Goal: Transaction & Acquisition: Purchase product/service

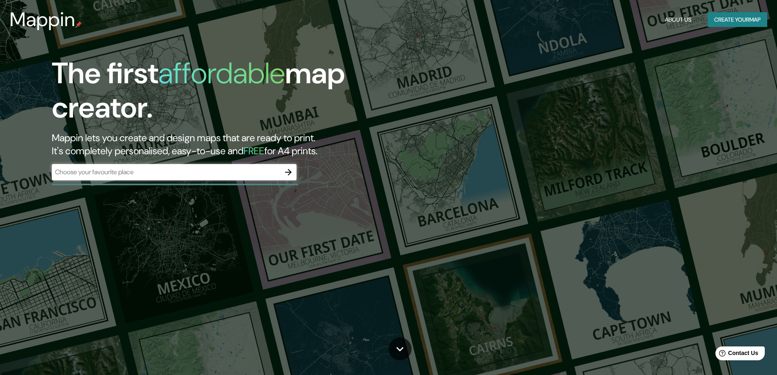
click at [186, 179] on div "​" at bounding box center [174, 172] width 245 height 16
type input "ATE"
click at [287, 170] on icon "button" at bounding box center [288, 172] width 10 height 10
click at [148, 175] on input "text" at bounding box center [166, 171] width 228 height 9
type input "D"
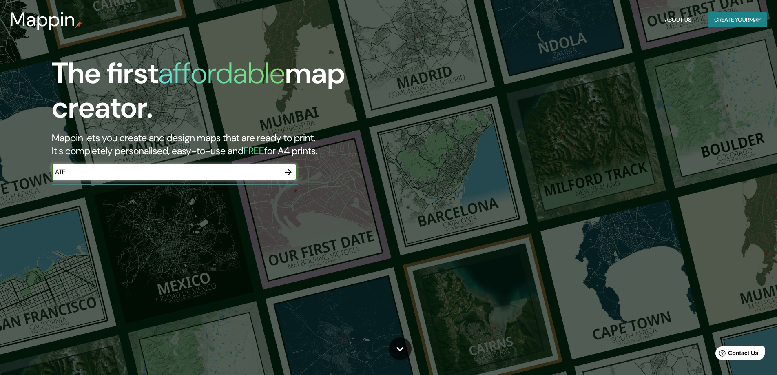
type input "ATE"
click at [291, 170] on icon "button" at bounding box center [288, 172] width 10 height 10
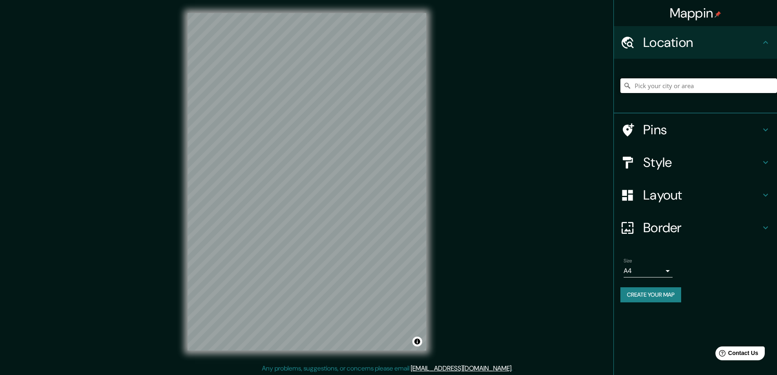
click at [660, 88] on input "Pick your city or area" at bounding box center [698, 85] width 157 height 15
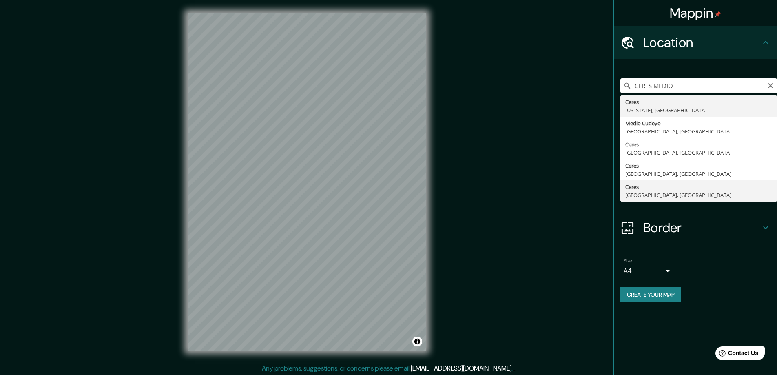
type input "[GEOGRAPHIC_DATA], [GEOGRAPHIC_DATA], [GEOGRAPHIC_DATA]"
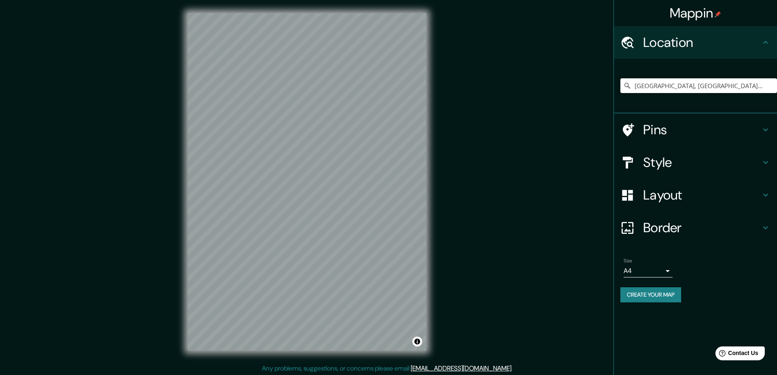
click at [751, 51] on div "Location" at bounding box center [695, 42] width 163 height 33
click at [683, 131] on h4 "Pins" at bounding box center [701, 130] width 117 height 16
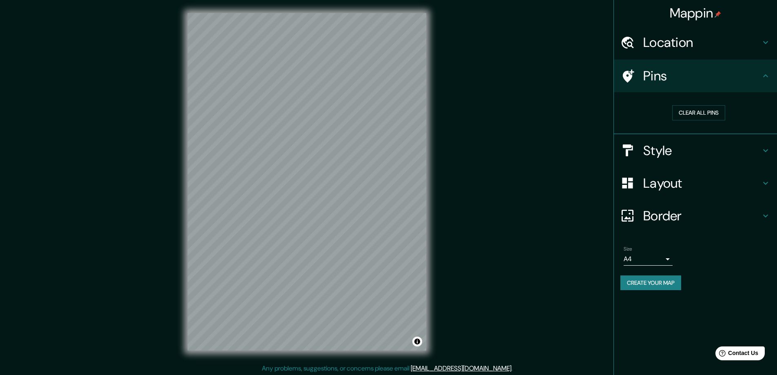
click at [683, 50] on h4 "Location" at bounding box center [701, 42] width 117 height 16
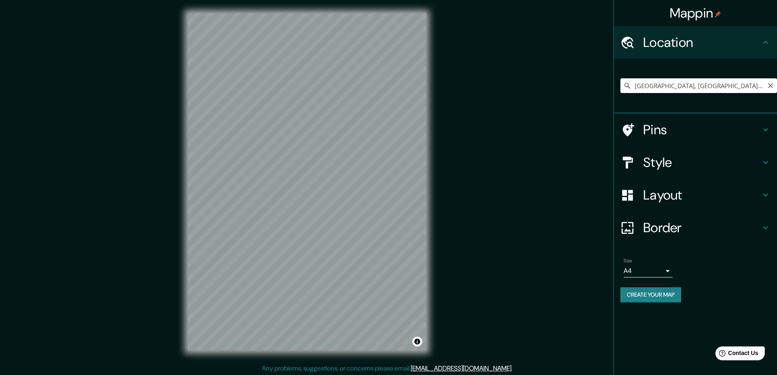
click at [671, 85] on input "[GEOGRAPHIC_DATA], [GEOGRAPHIC_DATA], [GEOGRAPHIC_DATA]" at bounding box center [698, 85] width 157 height 15
click at [775, 86] on input "[GEOGRAPHIC_DATA], [GEOGRAPHIC_DATA], [GEOGRAPHIC_DATA]" at bounding box center [698, 85] width 157 height 15
click at [762, 86] on input "[GEOGRAPHIC_DATA], [GEOGRAPHIC_DATA], [GEOGRAPHIC_DATA]" at bounding box center [698, 85] width 157 height 15
click at [768, 85] on icon "Clear" at bounding box center [770, 85] width 7 height 7
click at [741, 86] on input "Pick your city or area" at bounding box center [698, 85] width 157 height 15
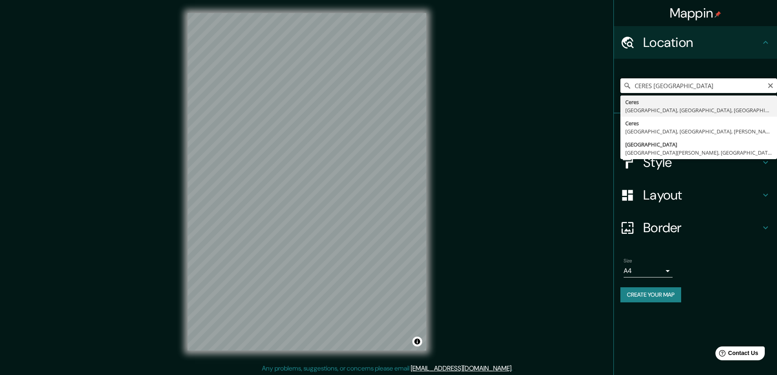
drag, startPoint x: 679, startPoint y: 86, endPoint x: 627, endPoint y: 93, distance: 52.4
click at [627, 93] on div "CERES [GEOGRAPHIC_DATA] Ceres [GEOGRAPHIC_DATA], [GEOGRAPHIC_DATA], [GEOGRAPHIC…" at bounding box center [698, 85] width 157 height 41
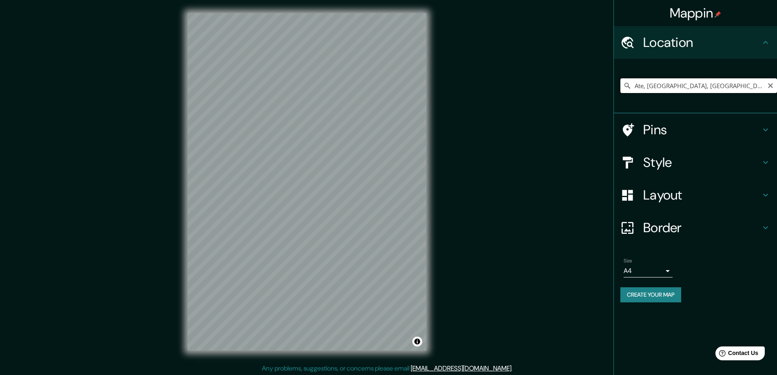
click at [695, 83] on input "Ate, [GEOGRAPHIC_DATA], [GEOGRAPHIC_DATA], [GEOGRAPHIC_DATA]" at bounding box center [698, 85] width 157 height 15
click at [747, 83] on input "Ate, [GEOGRAPHIC_DATA], [GEOGRAPHIC_DATA], [GEOGRAPHIC_DATA]" at bounding box center [698, 85] width 157 height 15
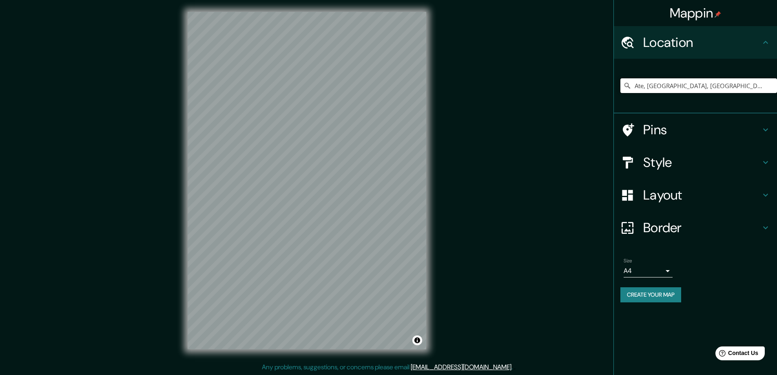
scroll to position [2, 0]
click at [670, 159] on h4 "Style" at bounding box center [701, 162] width 117 height 16
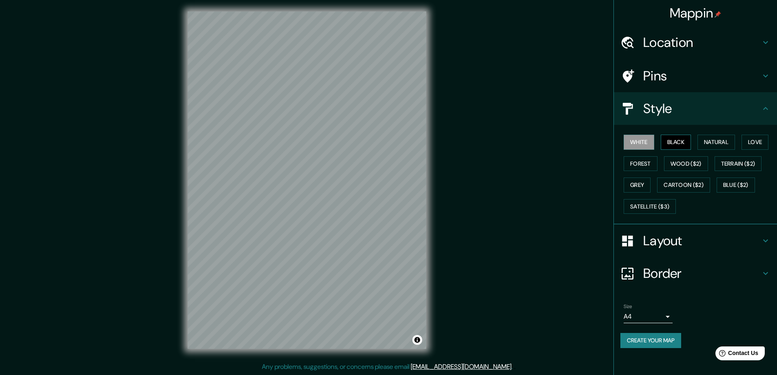
click at [676, 141] on button "Black" at bounding box center [676, 142] width 31 height 15
click at [703, 140] on button "Natural" at bounding box center [716, 142] width 38 height 15
click at [768, 141] on button "Love" at bounding box center [754, 142] width 27 height 15
click at [755, 159] on button "Terrain ($2)" at bounding box center [737, 163] width 47 height 15
click at [689, 162] on button "Wood ($2)" at bounding box center [686, 163] width 44 height 15
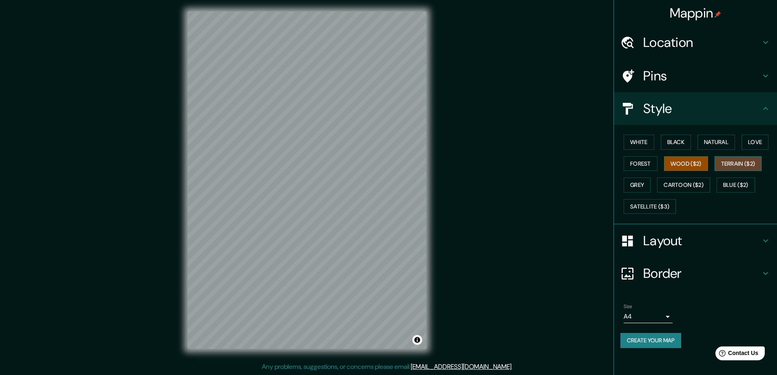
click at [732, 166] on button "Terrain ($2)" at bounding box center [737, 163] width 47 height 15
click at [728, 183] on button "Blue ($2)" at bounding box center [735, 184] width 38 height 15
click at [687, 177] on div "White Black Natural Love Forest Wood ($2) Terrain ($2) Grey Cartoon ($2) Blue (…" at bounding box center [698, 174] width 157 height 86
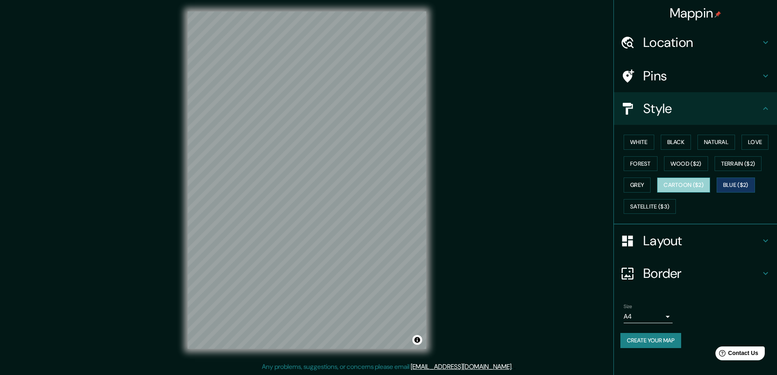
click at [680, 183] on button "Cartoon ($2)" at bounding box center [683, 184] width 53 height 15
click at [665, 208] on button "Satellite ($3)" at bounding box center [649, 206] width 52 height 15
click at [680, 187] on button "Cartoon ($2)" at bounding box center [683, 184] width 53 height 15
click at [625, 159] on button "Forest" at bounding box center [640, 163] width 34 height 15
click at [633, 176] on div "White Black Natural Love Forest Wood ($2) Terrain ($2) Grey Cartoon ($2) Blue (…" at bounding box center [698, 174] width 157 height 86
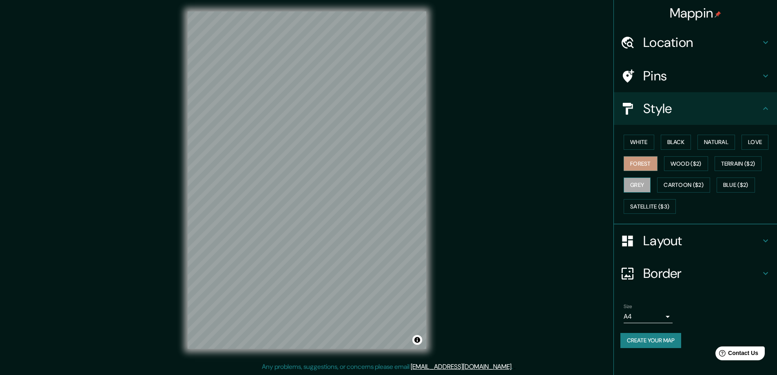
click at [633, 178] on button "Grey" at bounding box center [636, 184] width 27 height 15
click at [639, 140] on button "White" at bounding box center [638, 142] width 31 height 15
click at [673, 181] on button "Cartoon ($2)" at bounding box center [683, 184] width 53 height 15
click at [677, 167] on button "Wood ($2)" at bounding box center [686, 163] width 44 height 15
click at [648, 144] on button "White" at bounding box center [638, 142] width 31 height 15
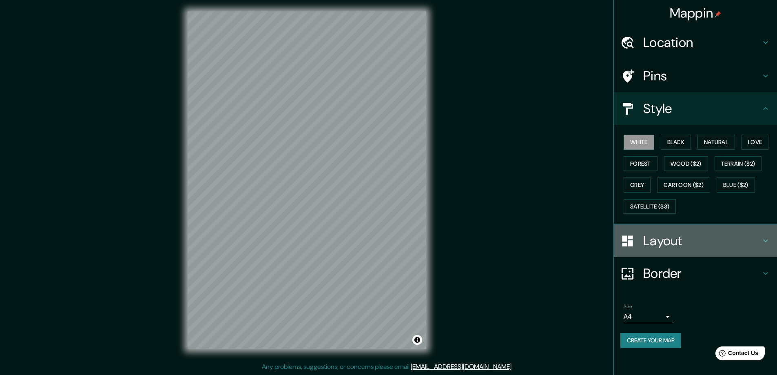
click at [666, 241] on h4 "Layout" at bounding box center [701, 240] width 117 height 16
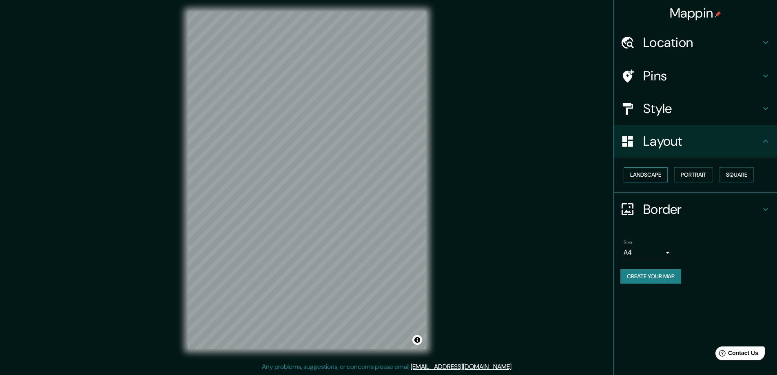
click at [656, 179] on button "Landscape" at bounding box center [645, 174] width 44 height 15
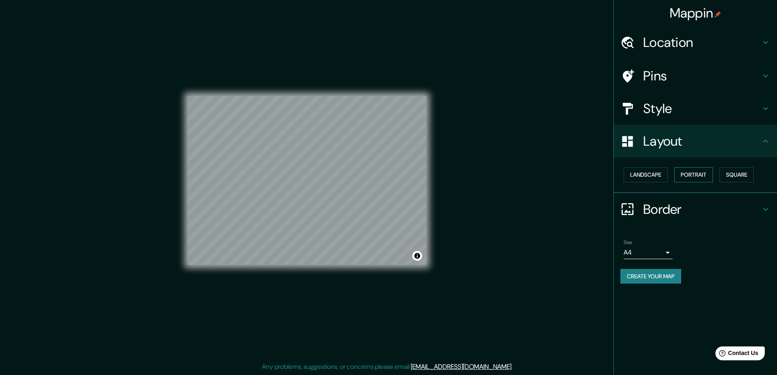
click at [691, 173] on button "Portrait" at bounding box center [693, 174] width 39 height 15
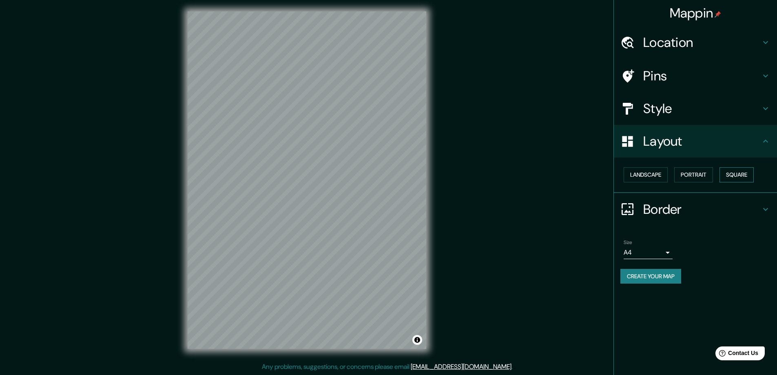
click at [738, 173] on button "Square" at bounding box center [736, 174] width 34 height 15
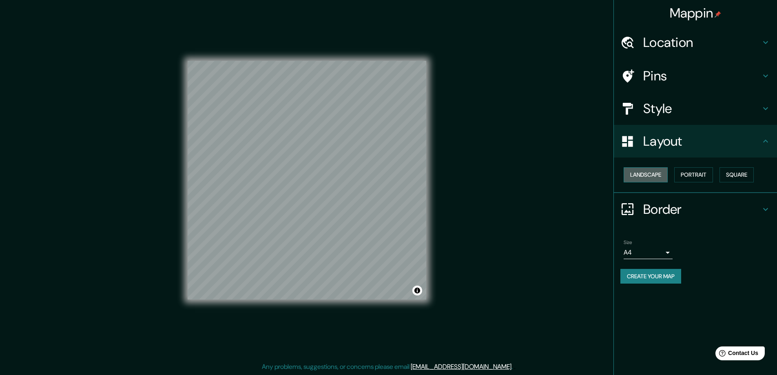
click at [643, 172] on button "Landscape" at bounding box center [645, 174] width 44 height 15
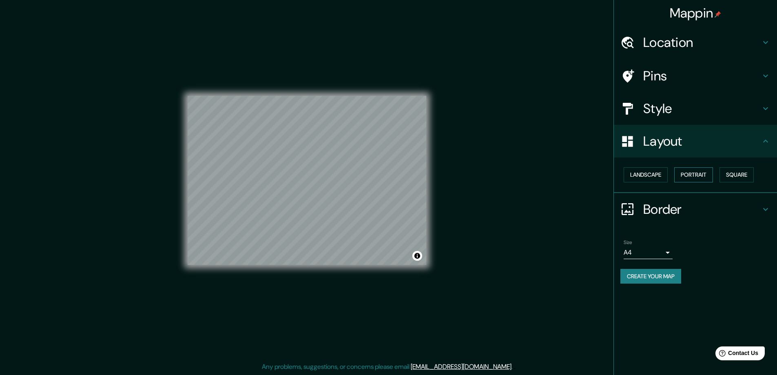
click at [684, 174] on button "Portrait" at bounding box center [693, 174] width 39 height 15
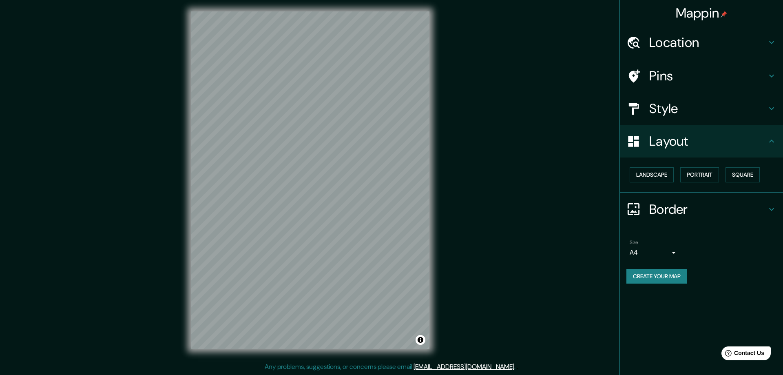
click at [666, 251] on body "Mappin Location [GEOGRAPHIC_DATA], [GEOGRAPHIC_DATA], [GEOGRAPHIC_DATA], [GEOGR…" at bounding box center [391, 185] width 783 height 375
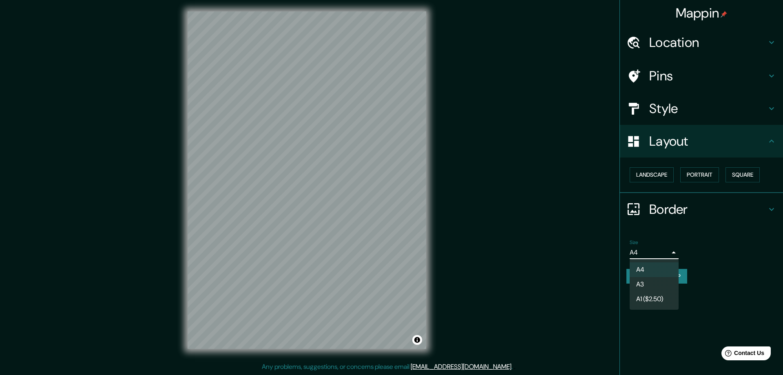
click at [661, 245] on div at bounding box center [391, 187] width 783 height 375
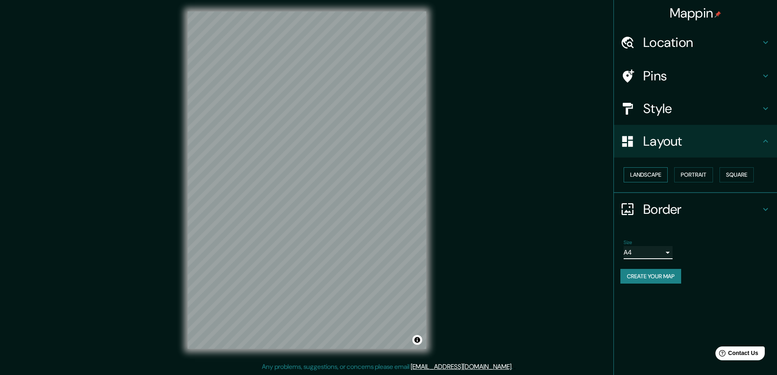
scroll to position [0, 0]
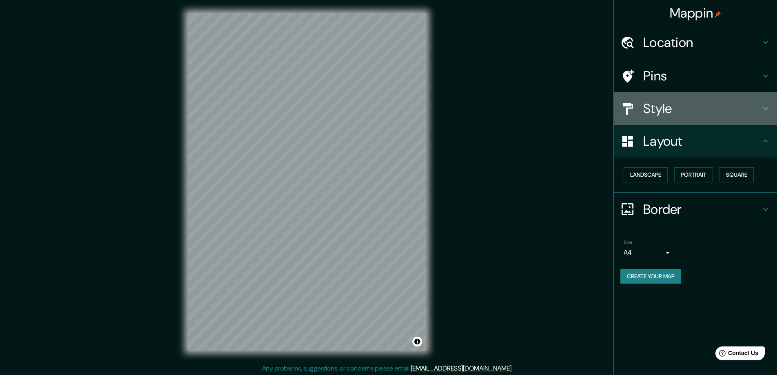
click at [645, 115] on h4 "Style" at bounding box center [701, 108] width 117 height 16
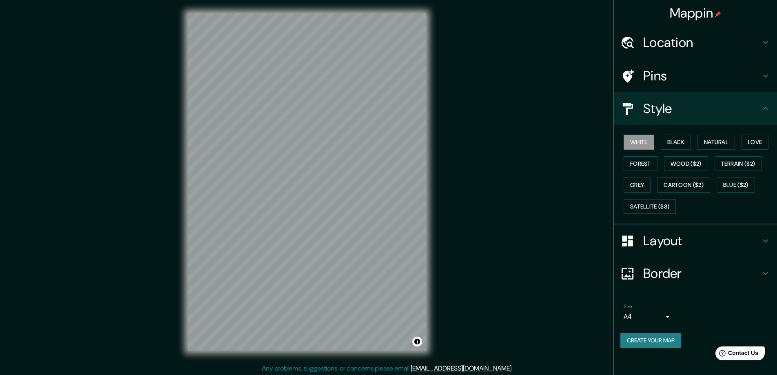
click at [655, 84] on div "Pins" at bounding box center [695, 76] width 163 height 33
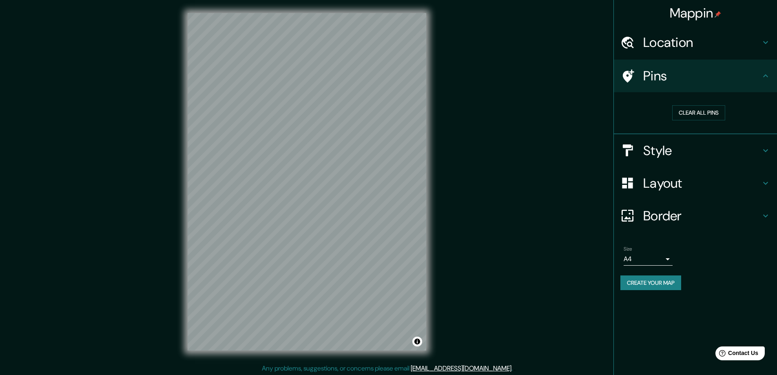
click at [672, 47] on h4 "Location" at bounding box center [701, 42] width 117 height 16
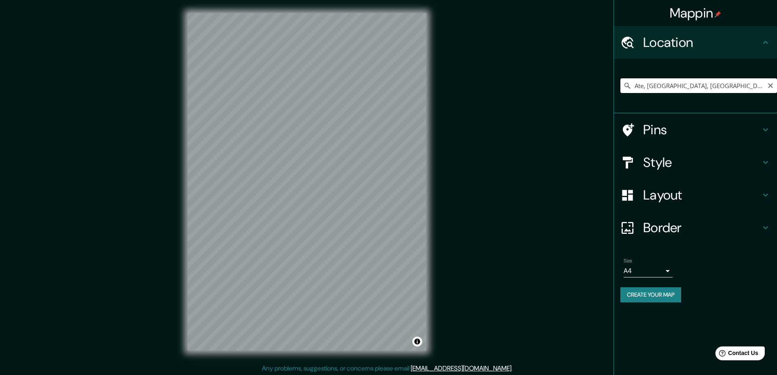
click at [728, 83] on input "Ate, [GEOGRAPHIC_DATA], [GEOGRAPHIC_DATA], [GEOGRAPHIC_DATA]" at bounding box center [698, 85] width 157 height 15
drag, startPoint x: 741, startPoint y: 83, endPoint x: 735, endPoint y: 79, distance: 6.7
click at [735, 79] on input "Ate, [GEOGRAPHIC_DATA], [GEOGRAPHIC_DATA], [GEOGRAPHIC_DATA]" at bounding box center [698, 85] width 157 height 15
click at [734, 79] on input "Ate, [GEOGRAPHIC_DATA], [GEOGRAPHIC_DATA], [GEOGRAPHIC_DATA]" at bounding box center [698, 85] width 157 height 15
drag, startPoint x: 733, startPoint y: 83, endPoint x: 733, endPoint y: 89, distance: 6.5
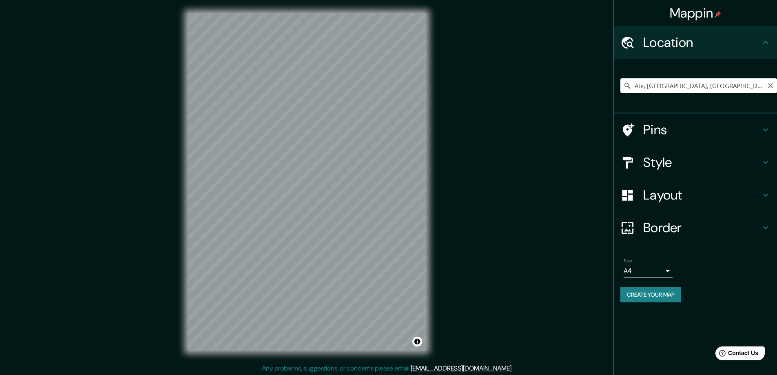
click at [733, 89] on input "Ate, [GEOGRAPHIC_DATA], [GEOGRAPHIC_DATA], [GEOGRAPHIC_DATA]" at bounding box center [698, 85] width 157 height 15
drag, startPoint x: 728, startPoint y: 89, endPoint x: 663, endPoint y: 96, distance: 66.0
click at [663, 96] on div "Ate, [GEOGRAPHIC_DATA], [GEOGRAPHIC_DATA], [GEOGRAPHIC_DATA]" at bounding box center [698, 85] width 157 height 41
click at [694, 84] on input "Ate, [GEOGRAPHIC_DATA], [GEOGRAPHIC_DATA], [GEOGRAPHIC_DATA]" at bounding box center [698, 85] width 157 height 15
drag, startPoint x: 741, startPoint y: 86, endPoint x: 572, endPoint y: 91, distance: 168.9
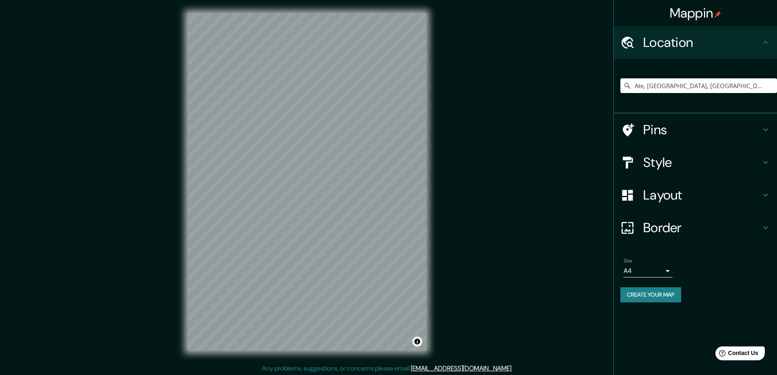
click at [572, 91] on div "Mappin Location [GEOGRAPHIC_DATA], [GEOGRAPHIC_DATA], [GEOGRAPHIC_DATA], [GEOGR…" at bounding box center [388, 188] width 777 height 376
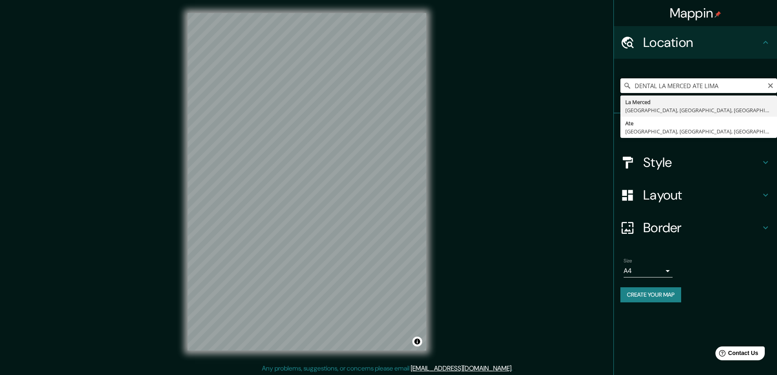
drag, startPoint x: 731, startPoint y: 84, endPoint x: 622, endPoint y: 91, distance: 109.1
click at [622, 91] on input "DENTAL LA MERCED ATE LIMA" at bounding box center [698, 85] width 157 height 15
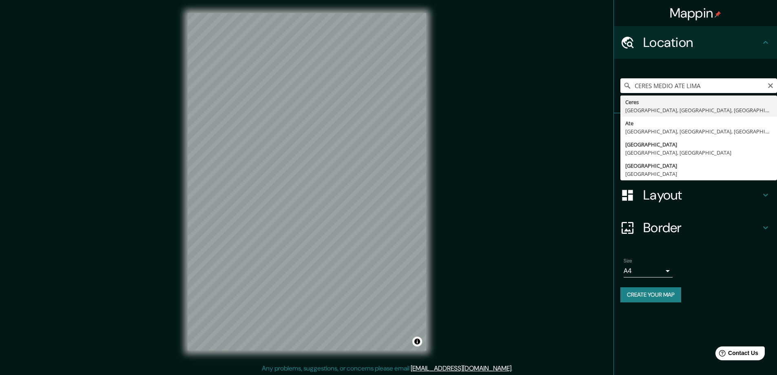
type input "[GEOGRAPHIC_DATA], [GEOGRAPHIC_DATA], [GEOGRAPHIC_DATA], [GEOGRAPHIC_DATA]"
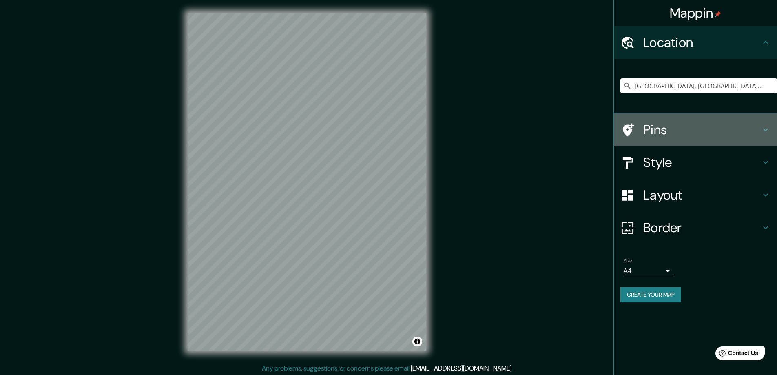
click at [663, 135] on h4 "Pins" at bounding box center [701, 130] width 117 height 16
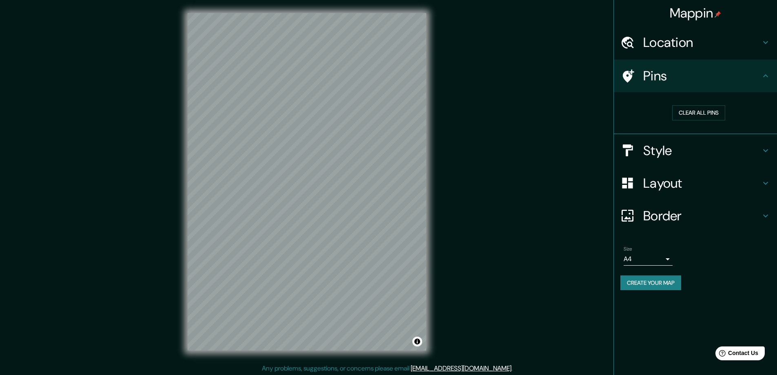
click at [660, 157] on h4 "Style" at bounding box center [701, 150] width 117 height 16
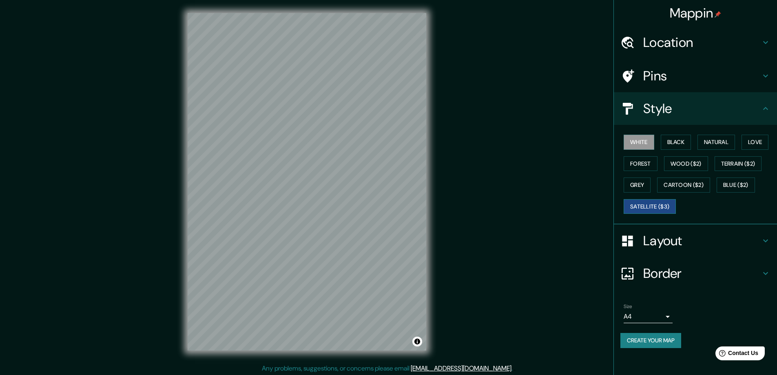
click at [660, 210] on button "Satellite ($3)" at bounding box center [649, 206] width 52 height 15
click at [734, 188] on button "Blue ($2)" at bounding box center [735, 184] width 38 height 15
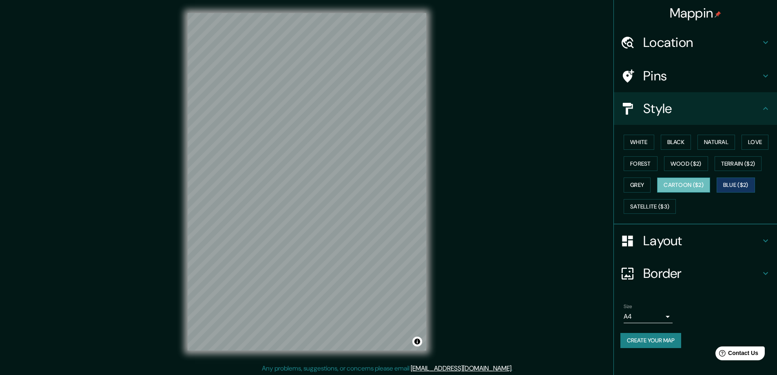
click at [672, 191] on button "Cartoon ($2)" at bounding box center [683, 184] width 53 height 15
click at [637, 205] on button "Satellite ($3)" at bounding box center [649, 206] width 52 height 15
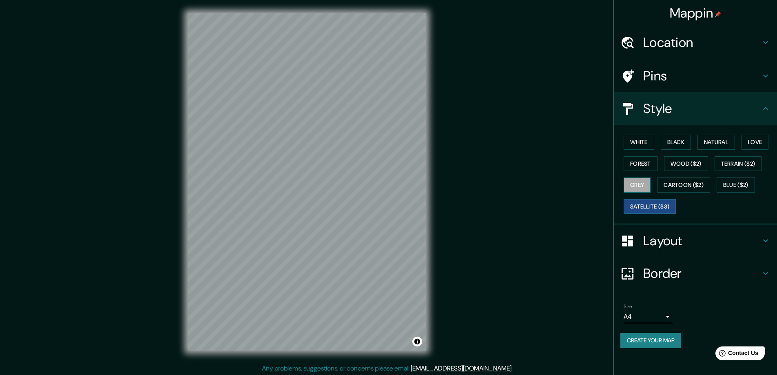
click at [638, 189] on button "Grey" at bounding box center [636, 184] width 27 height 15
click at [683, 184] on button "Cartoon ($2)" at bounding box center [683, 184] width 53 height 15
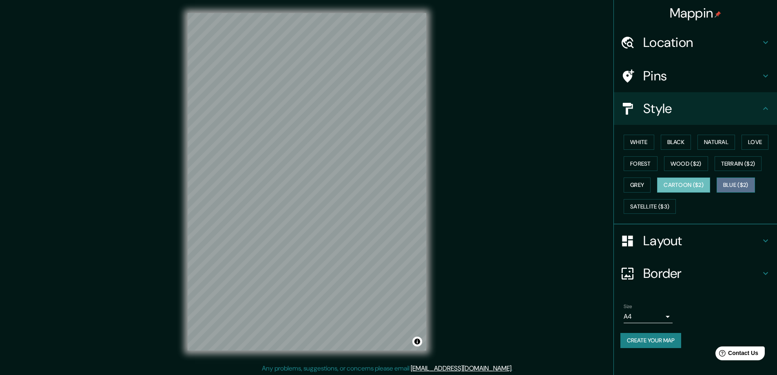
click at [736, 179] on button "Blue ($2)" at bounding box center [735, 184] width 38 height 15
click at [682, 163] on button "Wood ($2)" at bounding box center [686, 163] width 44 height 15
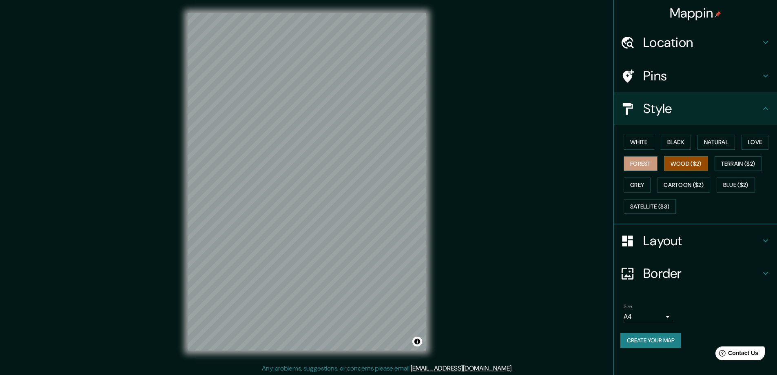
click at [629, 163] on button "Forest" at bounding box center [640, 163] width 34 height 15
click at [738, 160] on button "Terrain ($2)" at bounding box center [737, 163] width 47 height 15
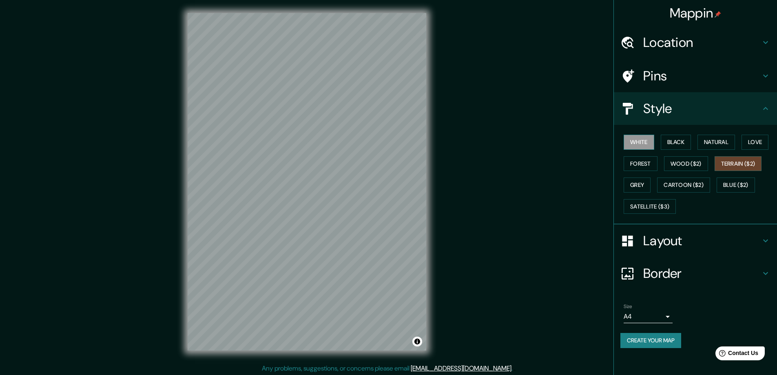
click at [640, 142] on button "White" at bounding box center [638, 142] width 31 height 15
click at [694, 140] on div "White Black Natural Love Forest Wood ($2) Terrain ($2) Grey Cartoon ($2) Blue (…" at bounding box center [698, 174] width 157 height 86
click at [668, 141] on button "Black" at bounding box center [676, 142] width 31 height 15
click at [712, 139] on button "Natural" at bounding box center [716, 142] width 38 height 15
click at [735, 139] on button "Natural" at bounding box center [716, 142] width 38 height 15
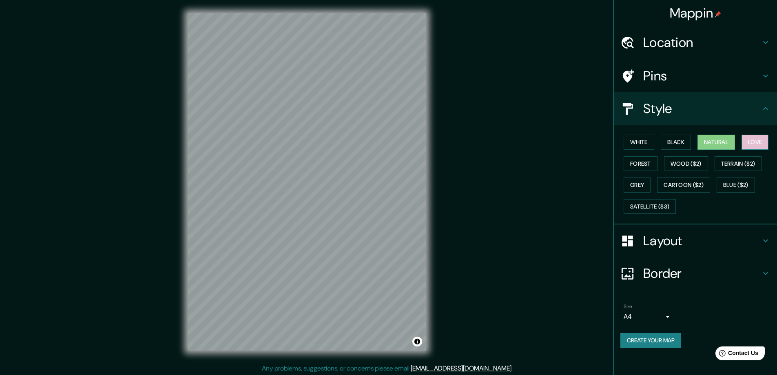
click at [747, 144] on button "Love" at bounding box center [754, 142] width 27 height 15
click at [639, 183] on button "Grey" at bounding box center [636, 184] width 27 height 15
click at [648, 172] on div "White Black Natural Love Forest Wood ($2) Terrain ($2) Grey Cartoon ($2) Blue (…" at bounding box center [698, 174] width 157 height 86
click at [653, 164] on button "Forest" at bounding box center [640, 163] width 34 height 15
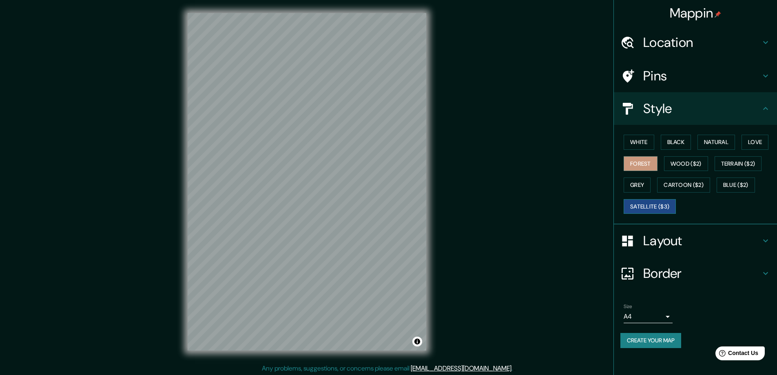
click at [642, 206] on button "Satellite ($3)" at bounding box center [649, 206] width 52 height 15
